Goal: Information Seeking & Learning: Compare options

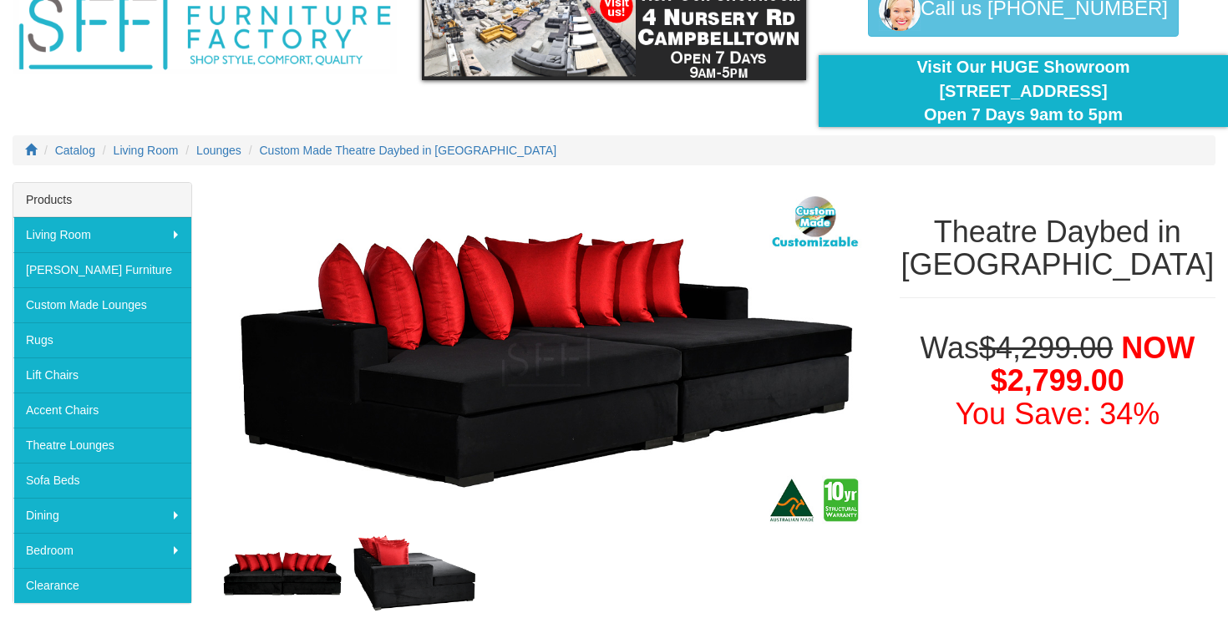
scroll to position [90, 0]
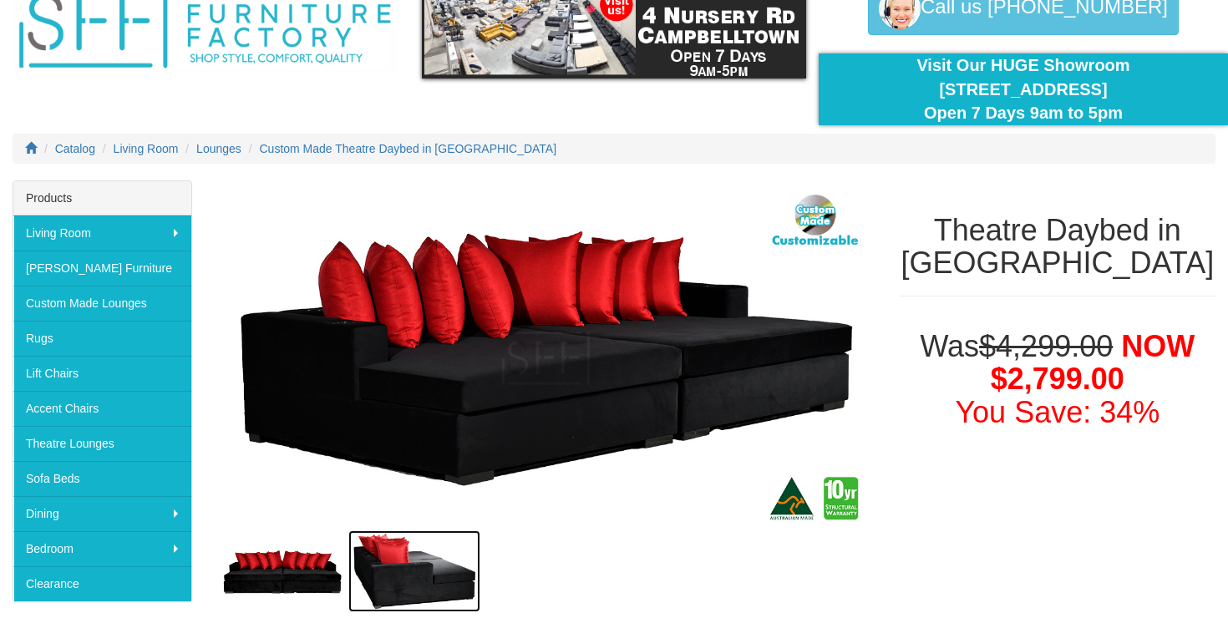
click at [440, 556] on img at bounding box center [413, 572] width 131 height 83
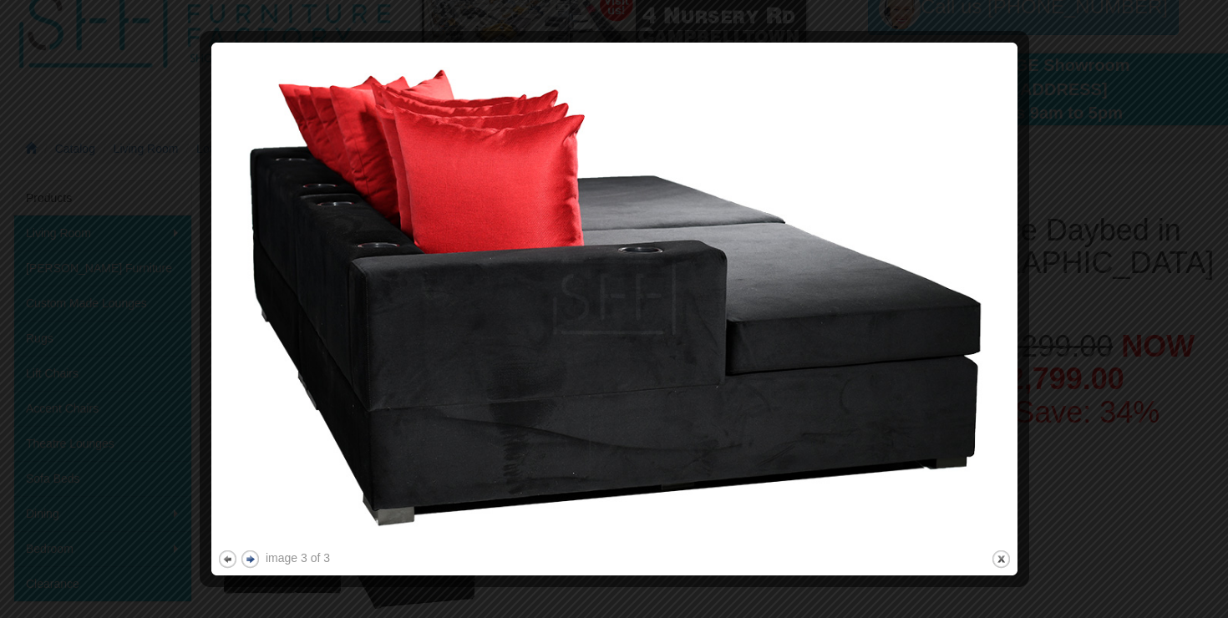
click at [251, 556] on button "next" at bounding box center [250, 559] width 21 height 21
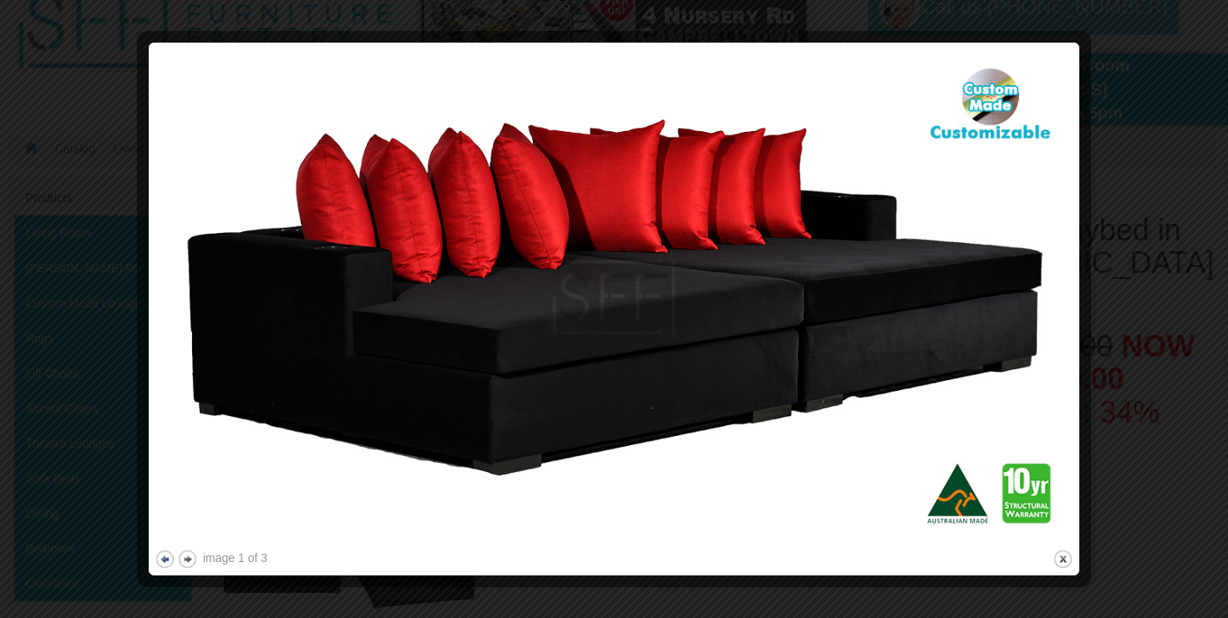
click at [167, 553] on button "previous" at bounding box center [165, 559] width 21 height 21
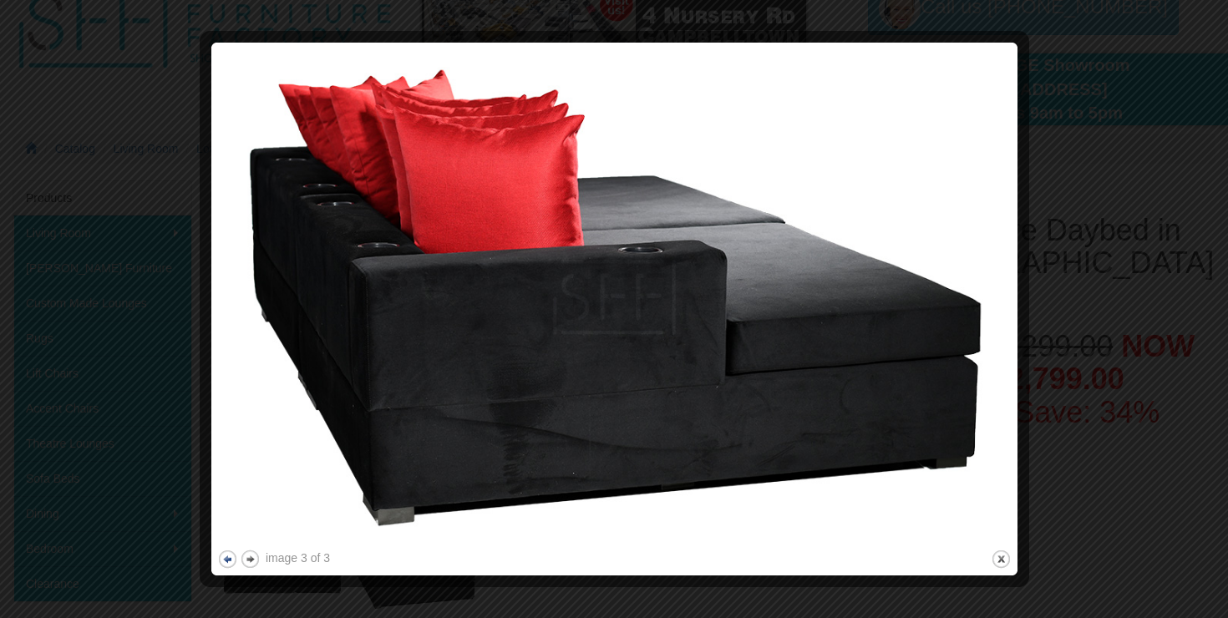
click at [220, 559] on button "previous" at bounding box center [227, 559] width 21 height 21
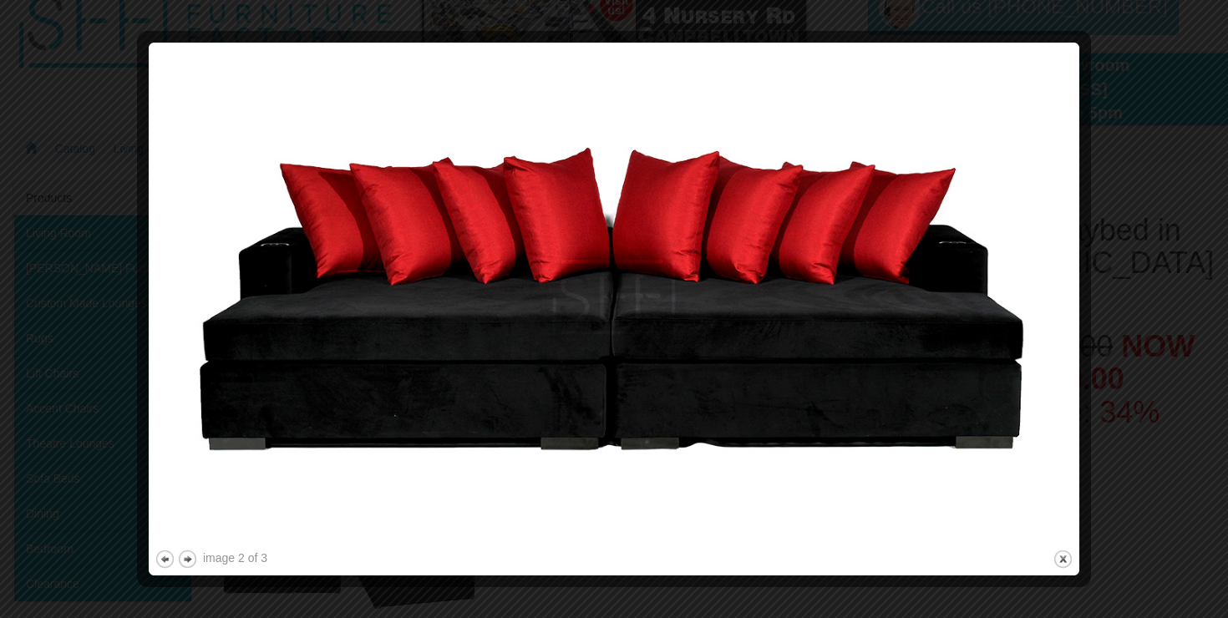
click at [46, 344] on div at bounding box center [614, 309] width 1228 height 618
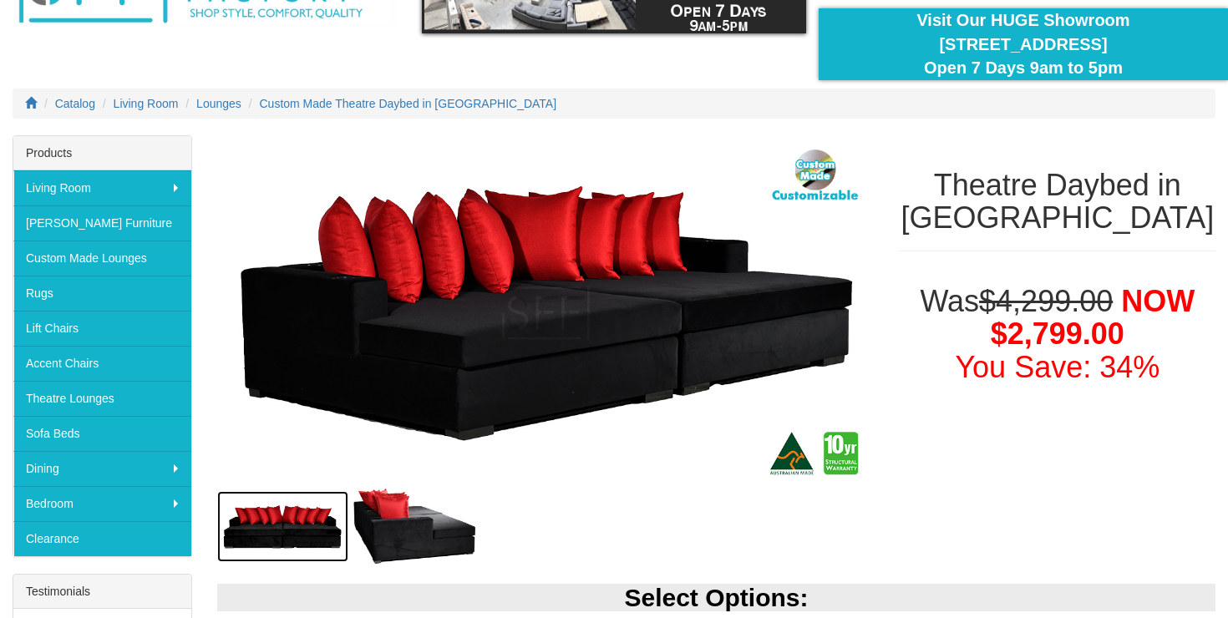
scroll to position [130, 0]
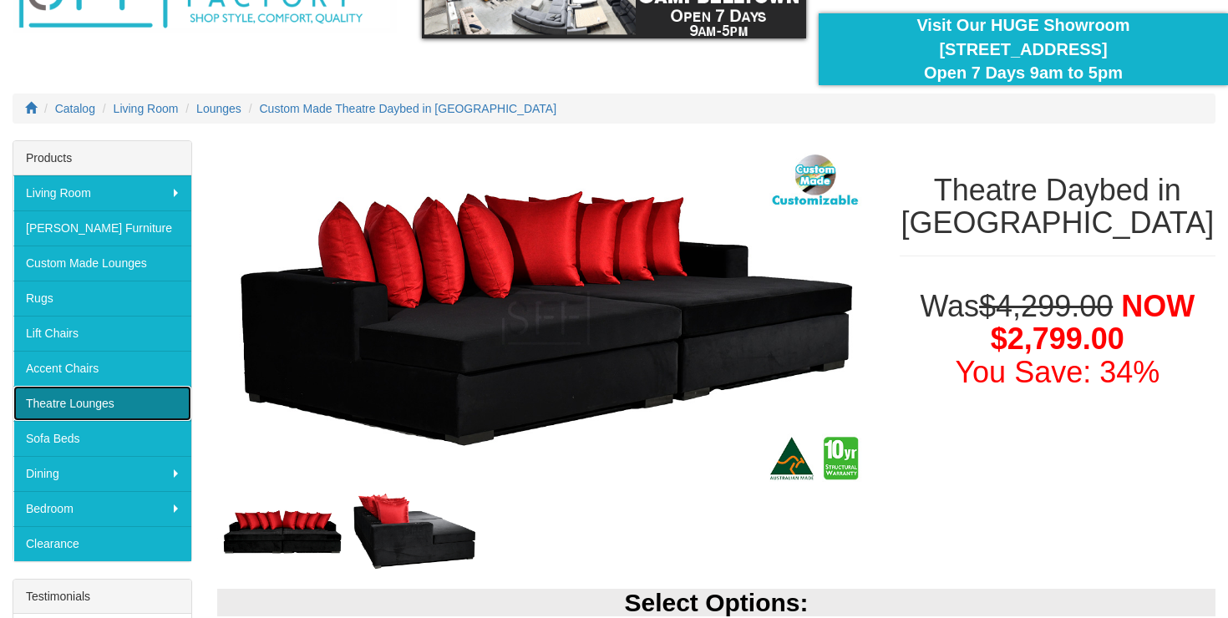
click at [162, 404] on link "Theatre Lounges" at bounding box center [102, 403] width 178 height 35
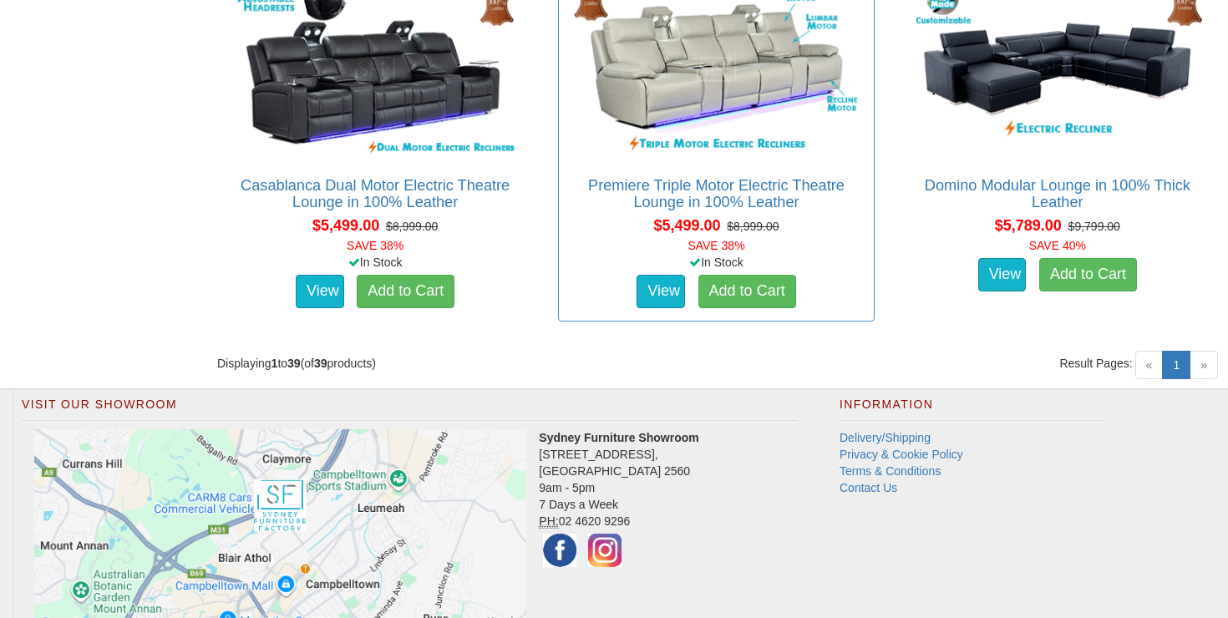
scroll to position [5699, 0]
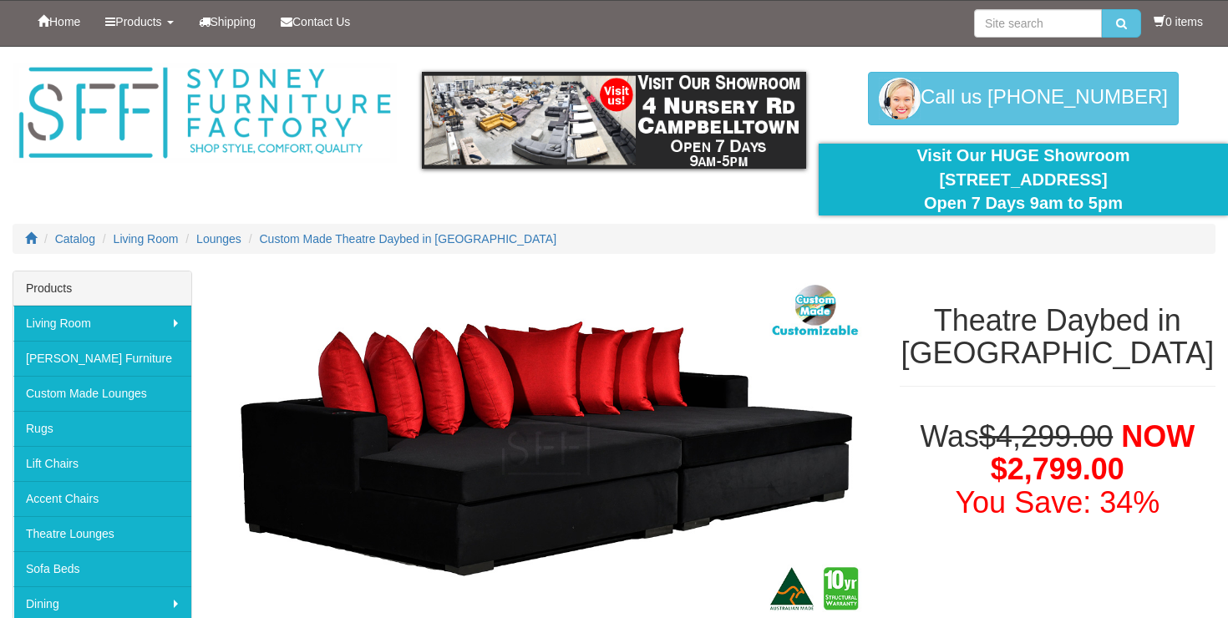
scroll to position [130, 0]
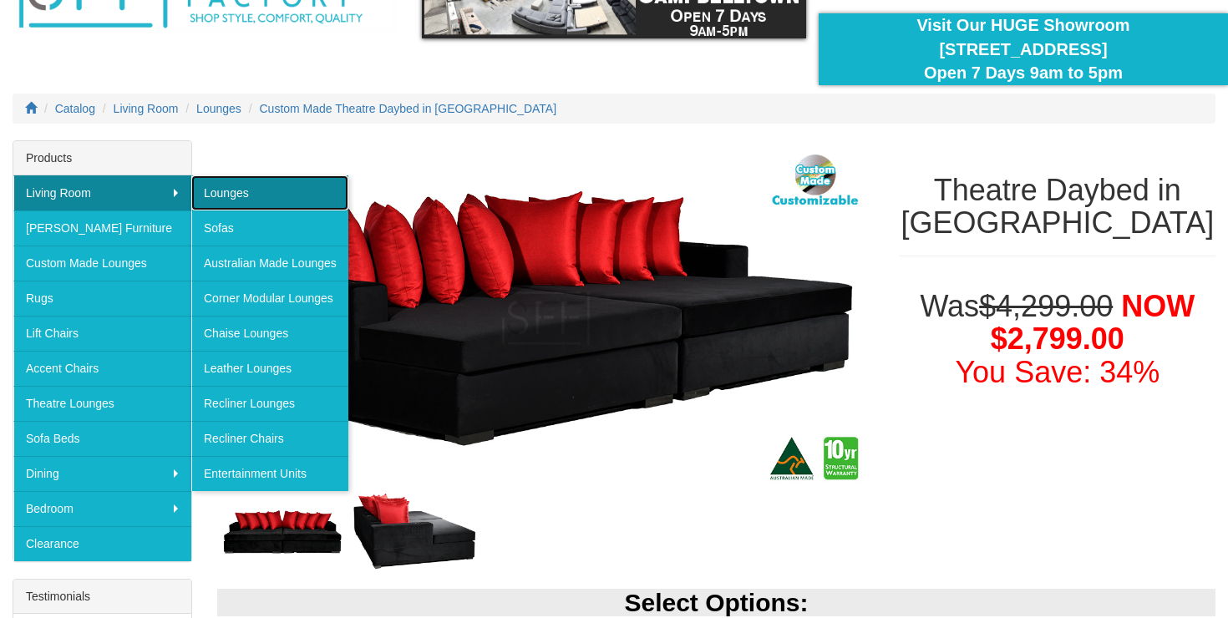
click at [235, 197] on link "Lounges" at bounding box center [269, 192] width 157 height 35
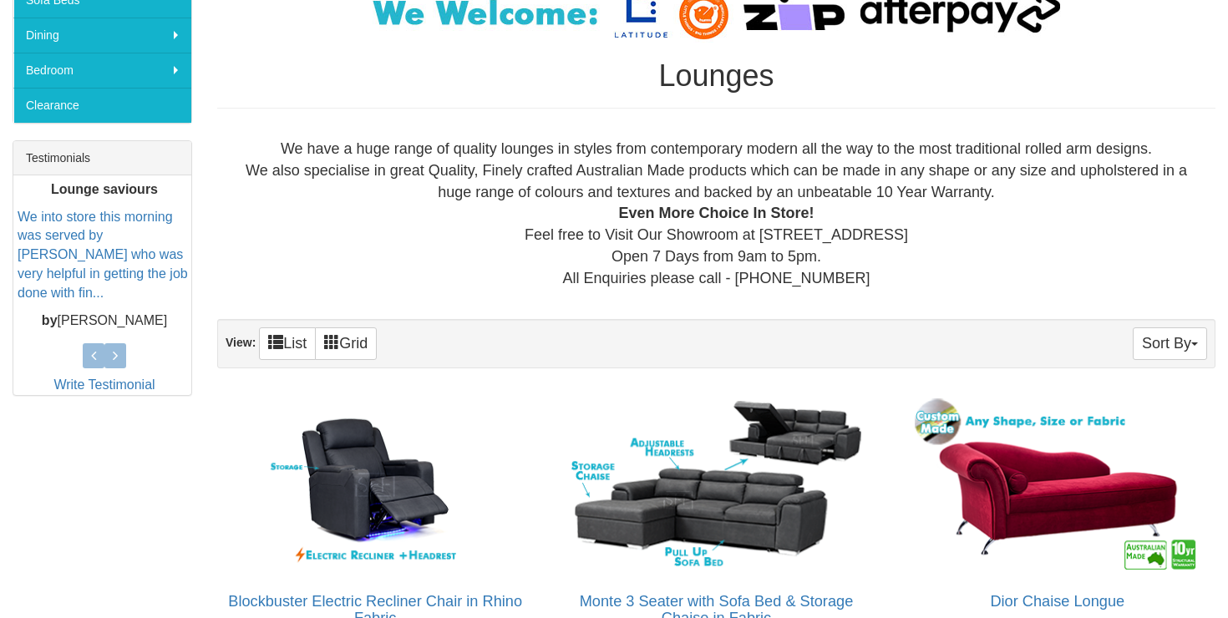
scroll to position [615, 0]
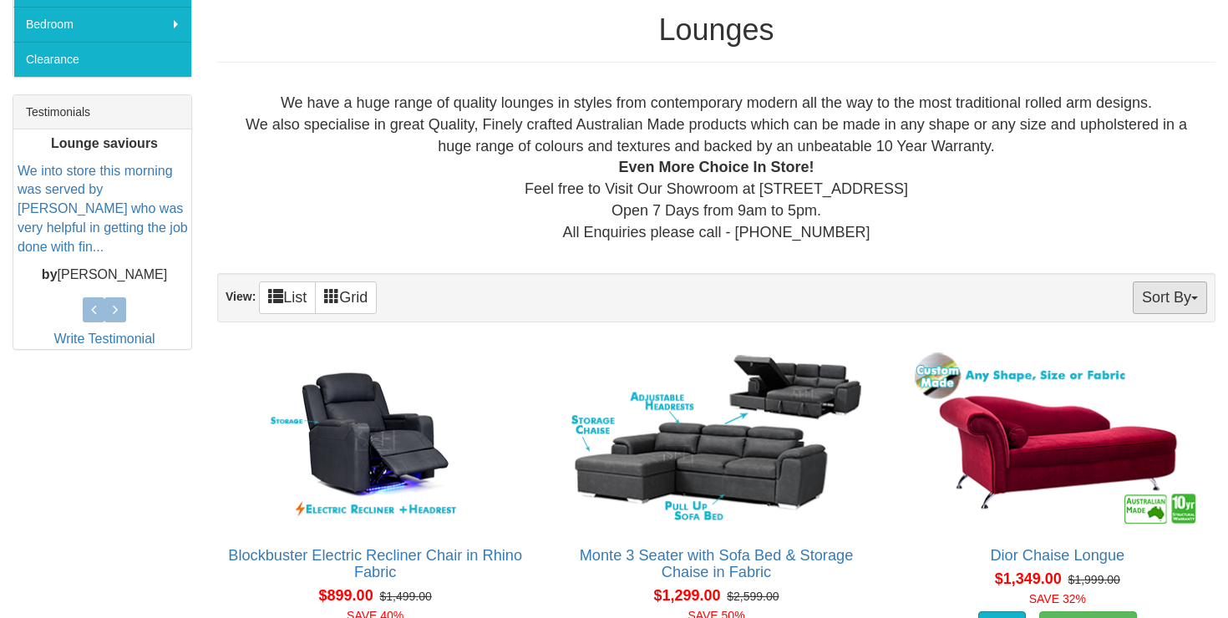
click at [1149, 285] on button "Sort By" at bounding box center [1170, 298] width 74 height 33
click at [1151, 346] on link "Price+" at bounding box center [1141, 354] width 132 height 22
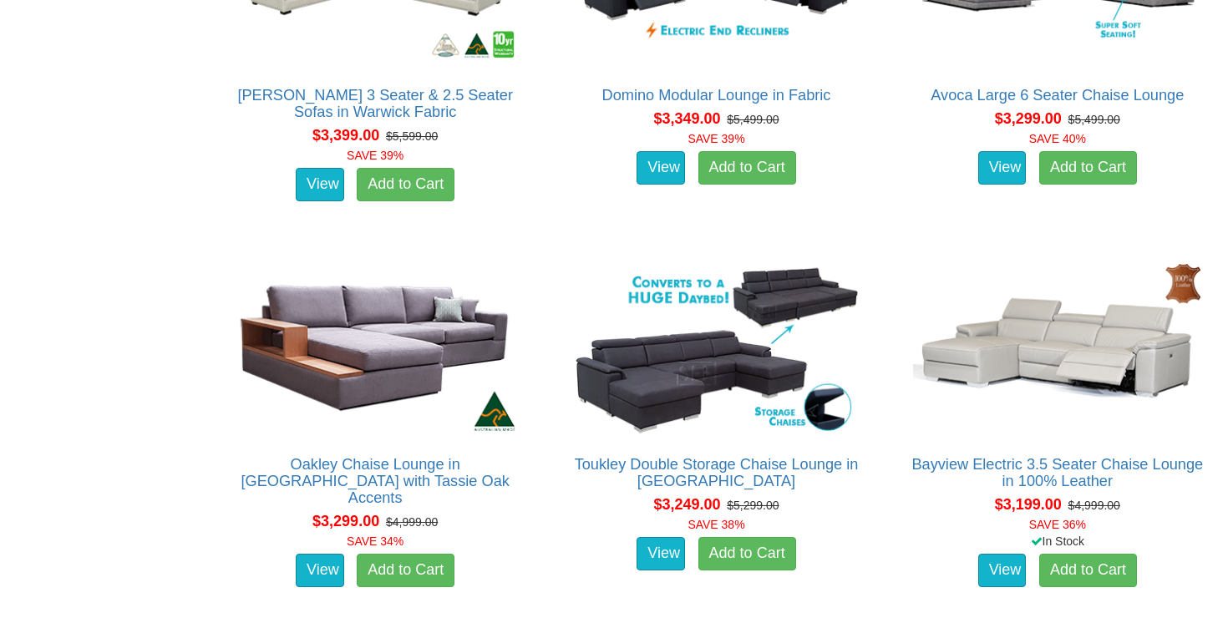
scroll to position [7698, 0]
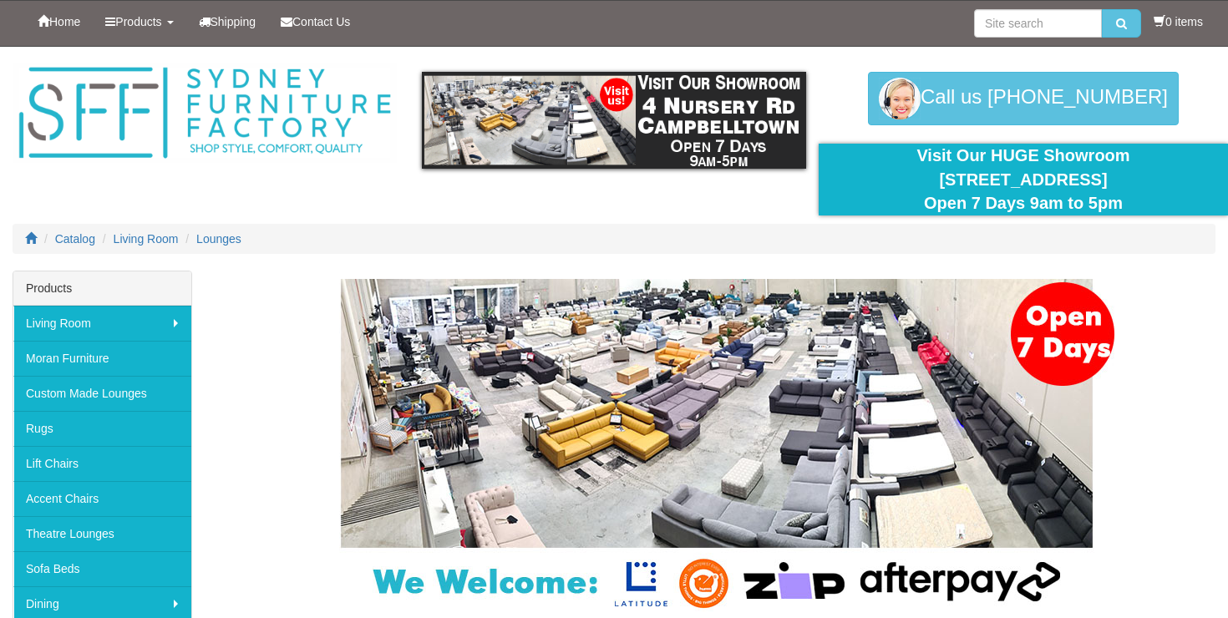
scroll to position [615, 0]
